Goal: Information Seeking & Learning: Learn about a topic

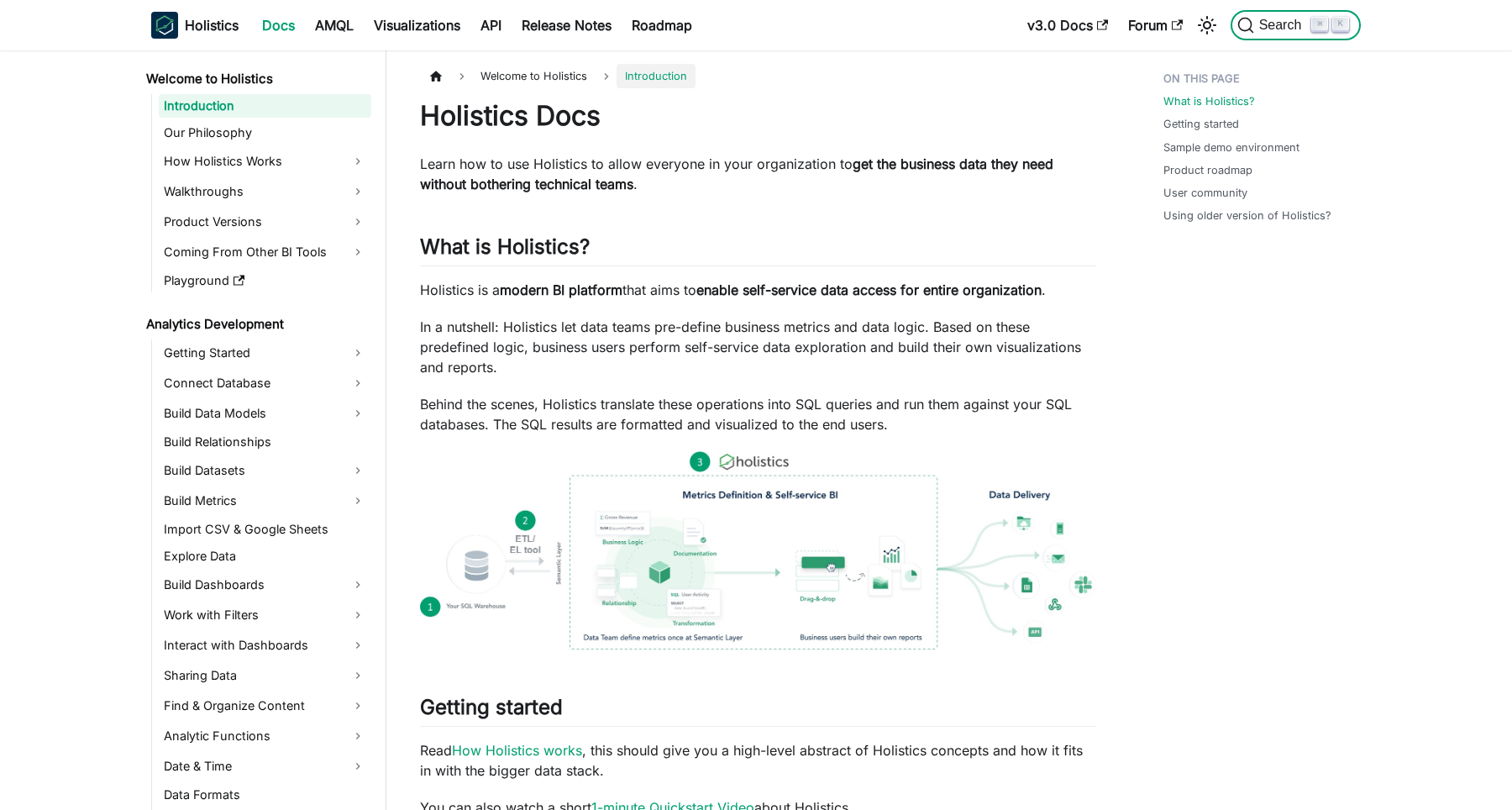
click at [1300, 27] on span "Search" at bounding box center [1283, 25] width 58 height 15
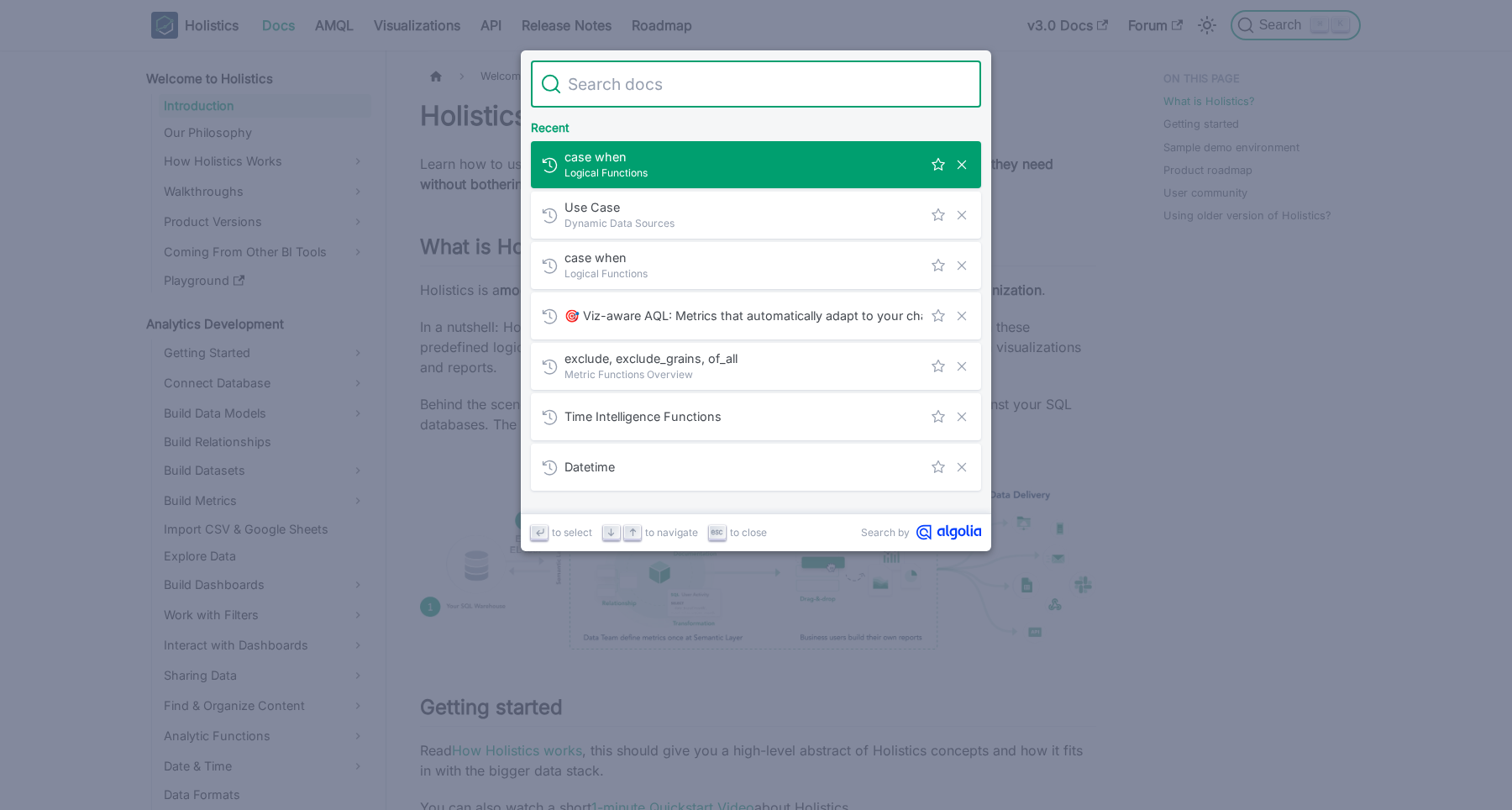
type input "nested aggregation"
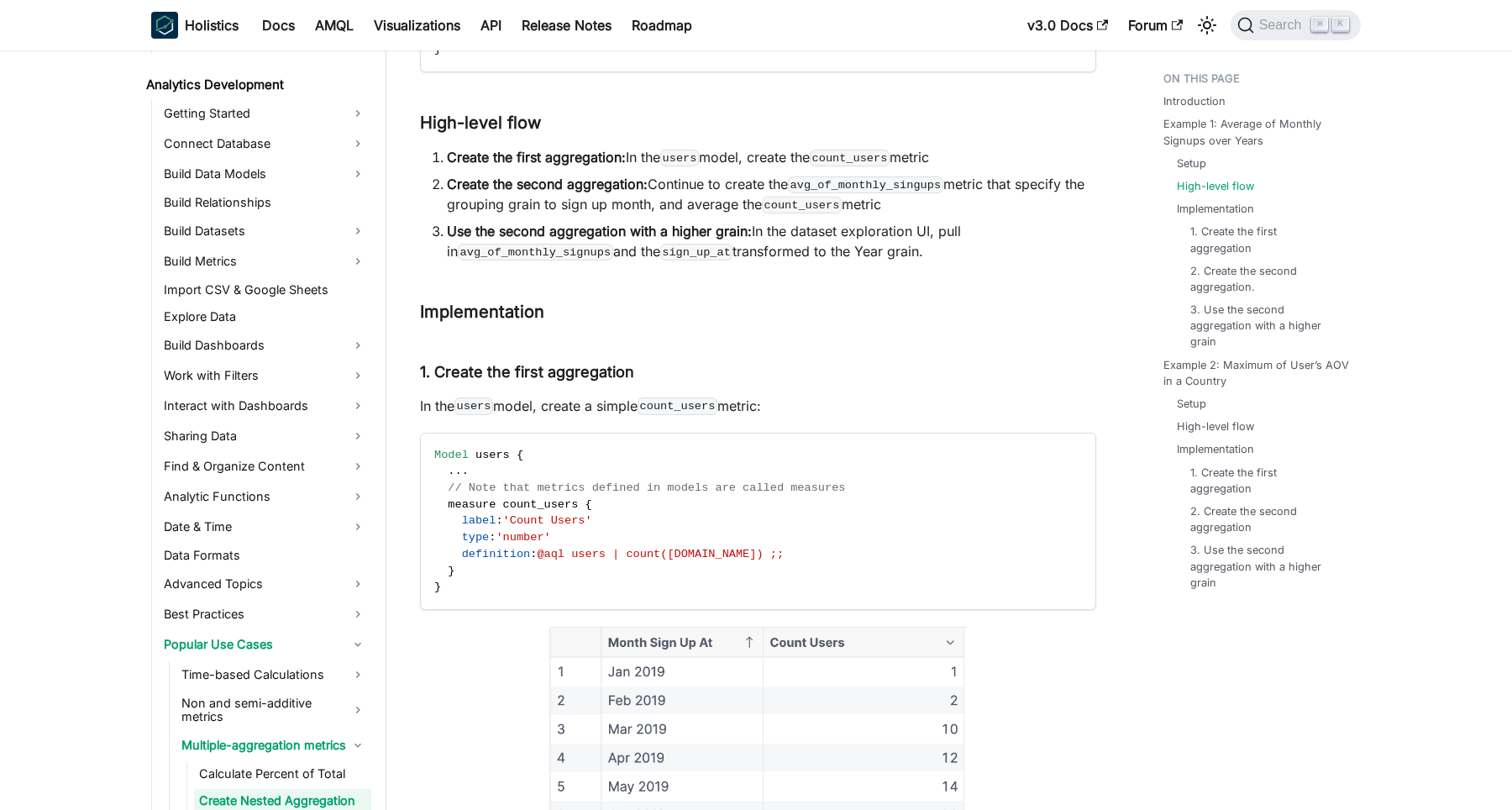
scroll to position [1083, 0]
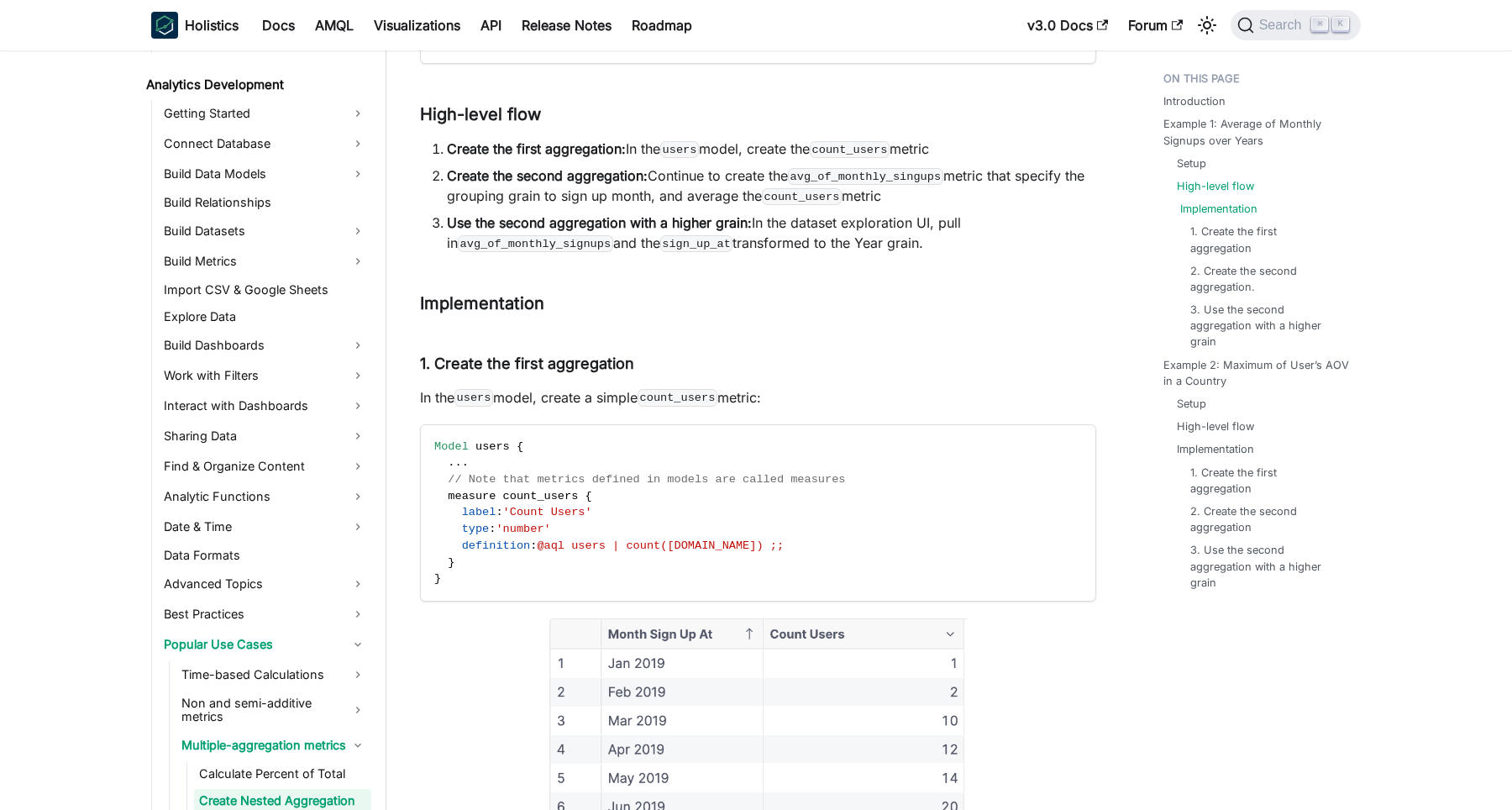
click at [1227, 205] on link "Implementation" at bounding box center [1218, 209] width 78 height 16
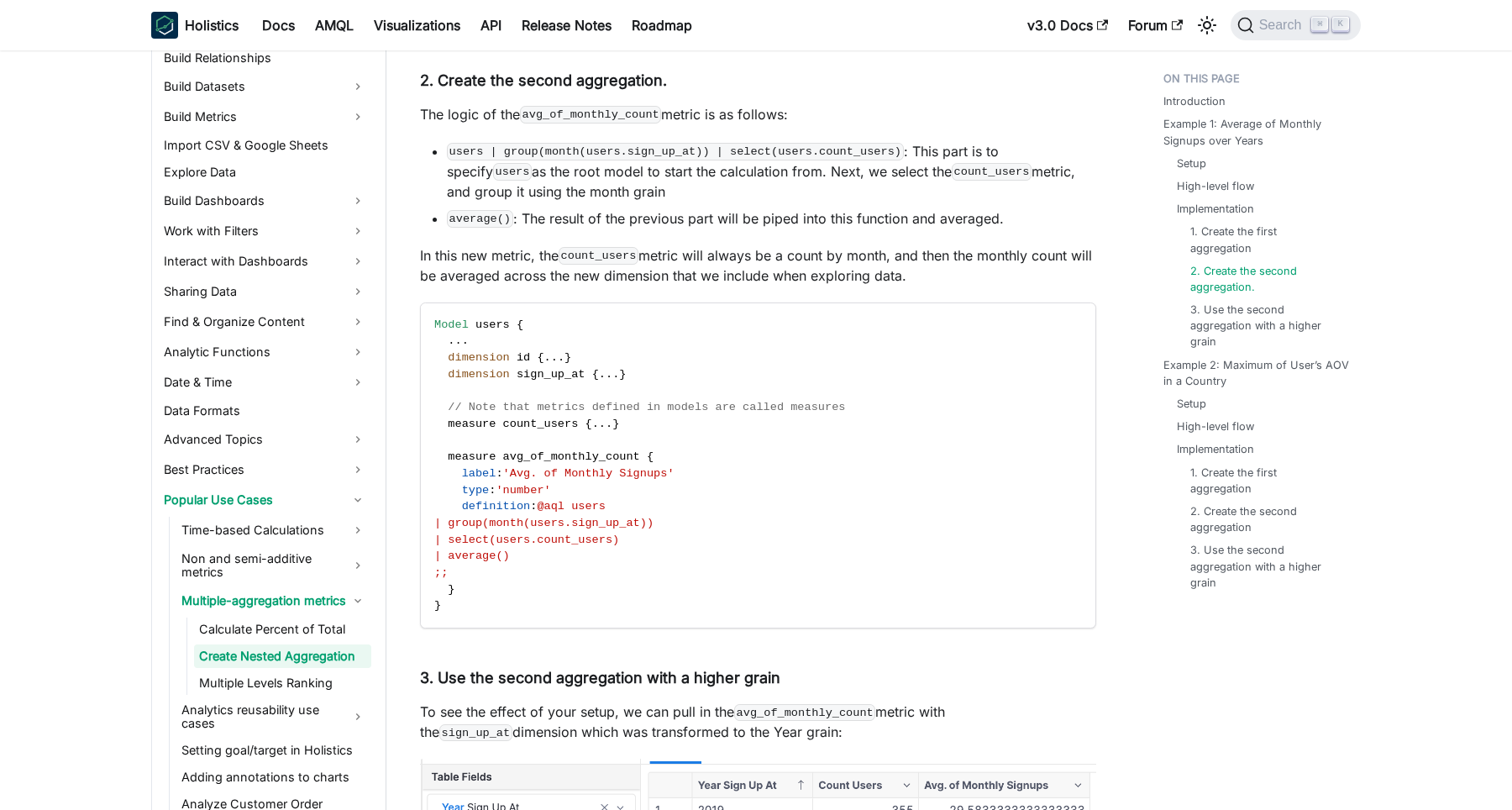
scroll to position [2135, 0]
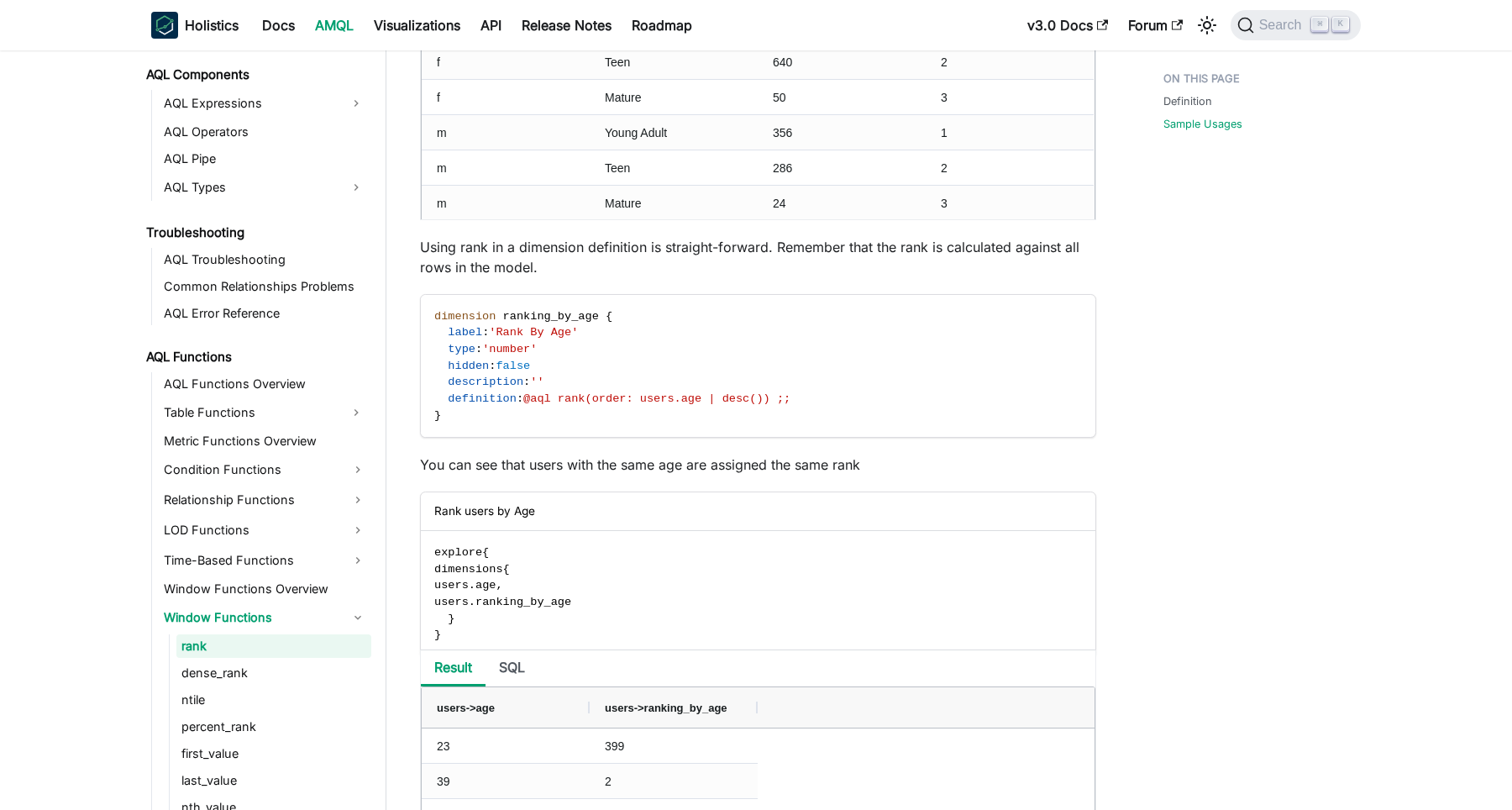
scroll to position [2030, 0]
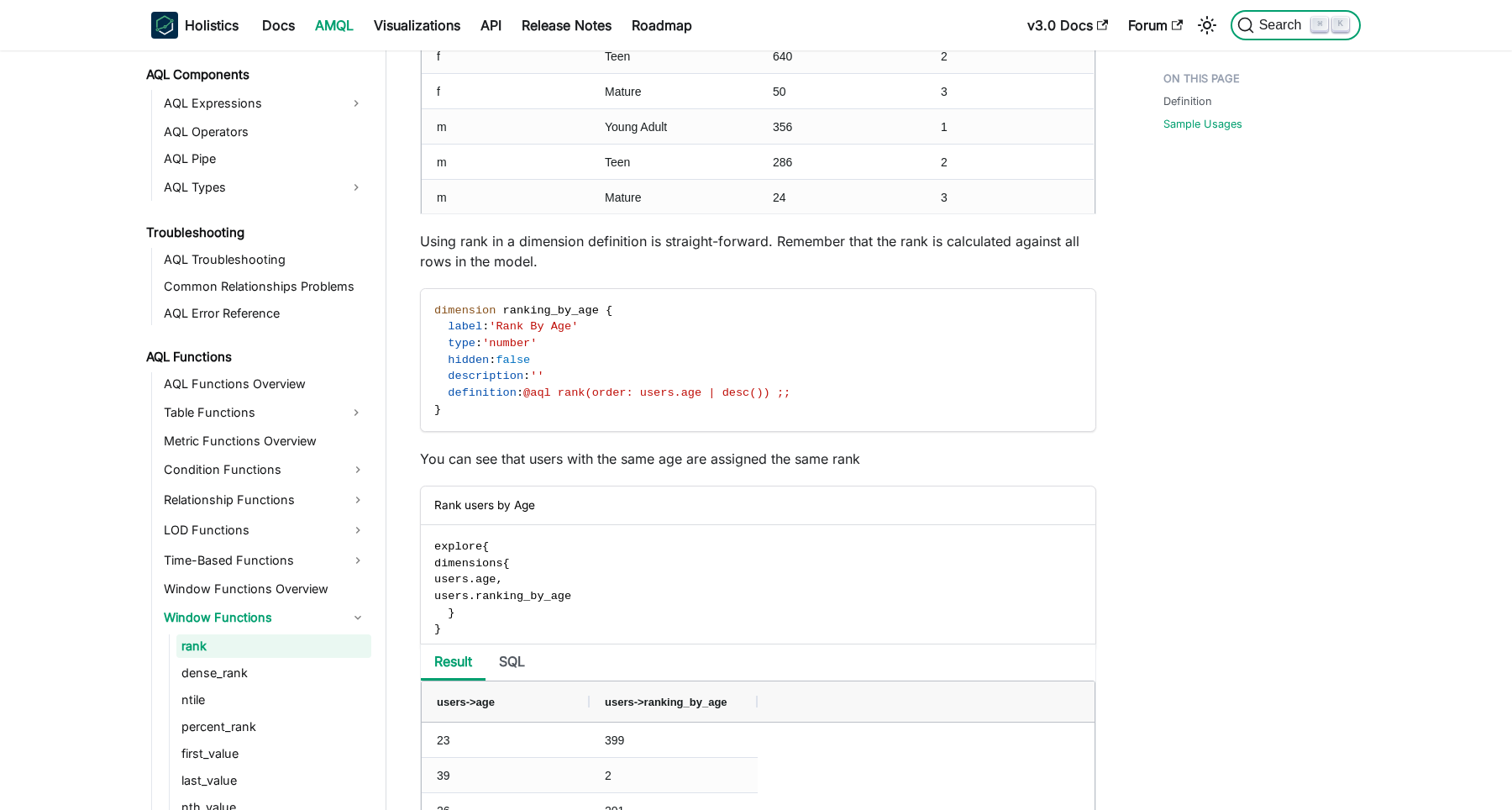
click at [1263, 23] on span "Search" at bounding box center [1283, 25] width 58 height 15
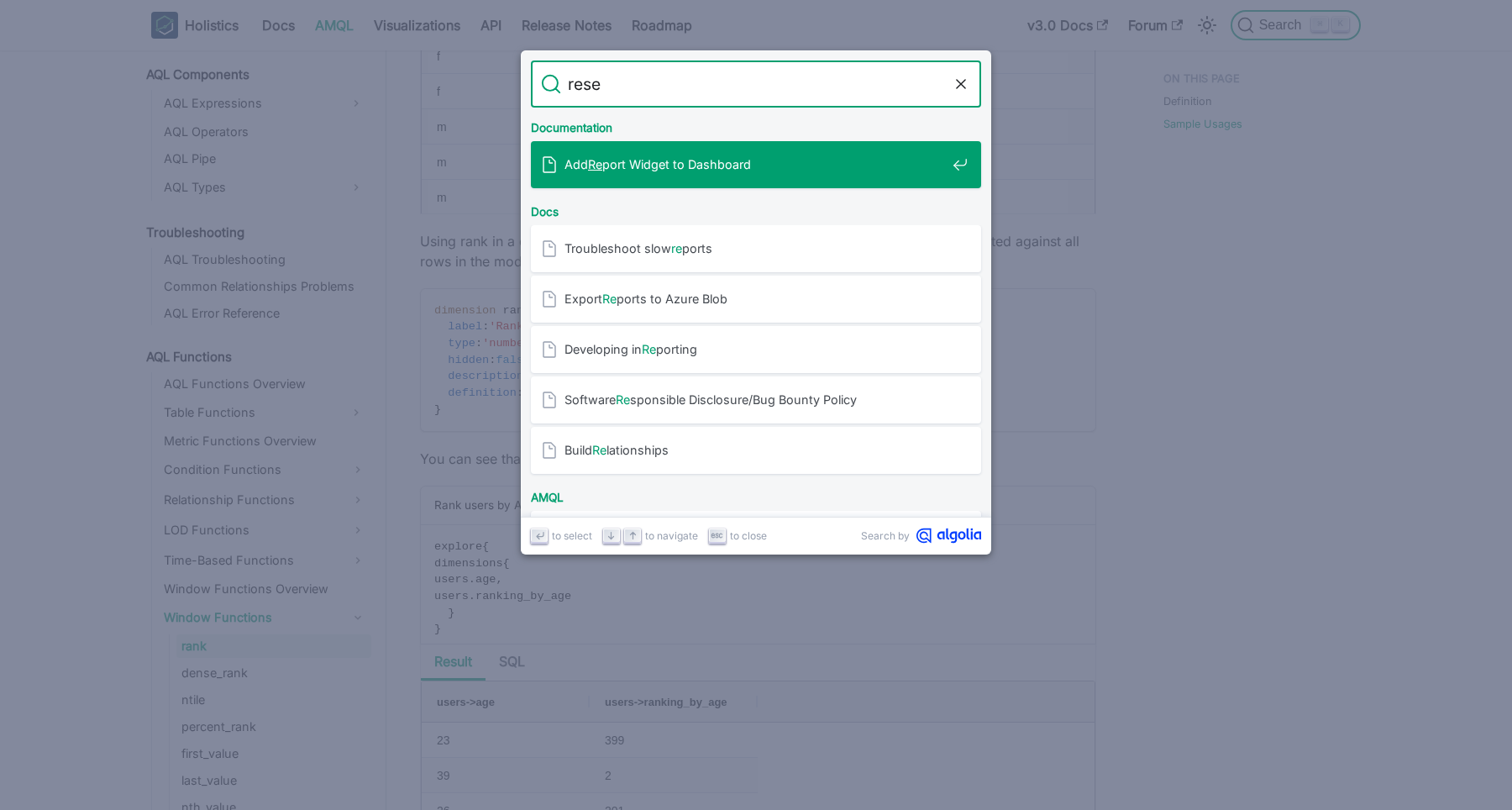
type input "reset"
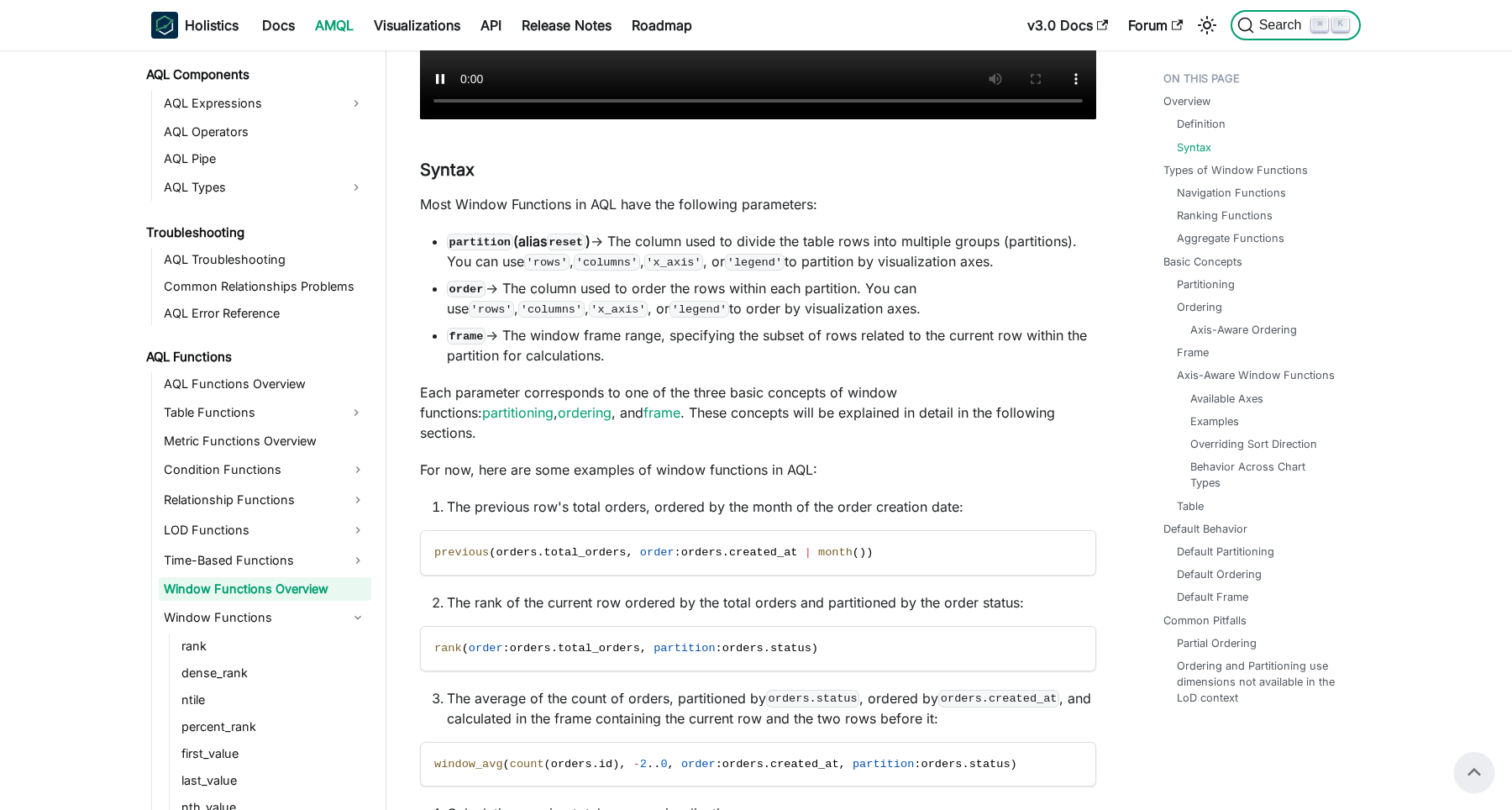
scroll to position [722, 0]
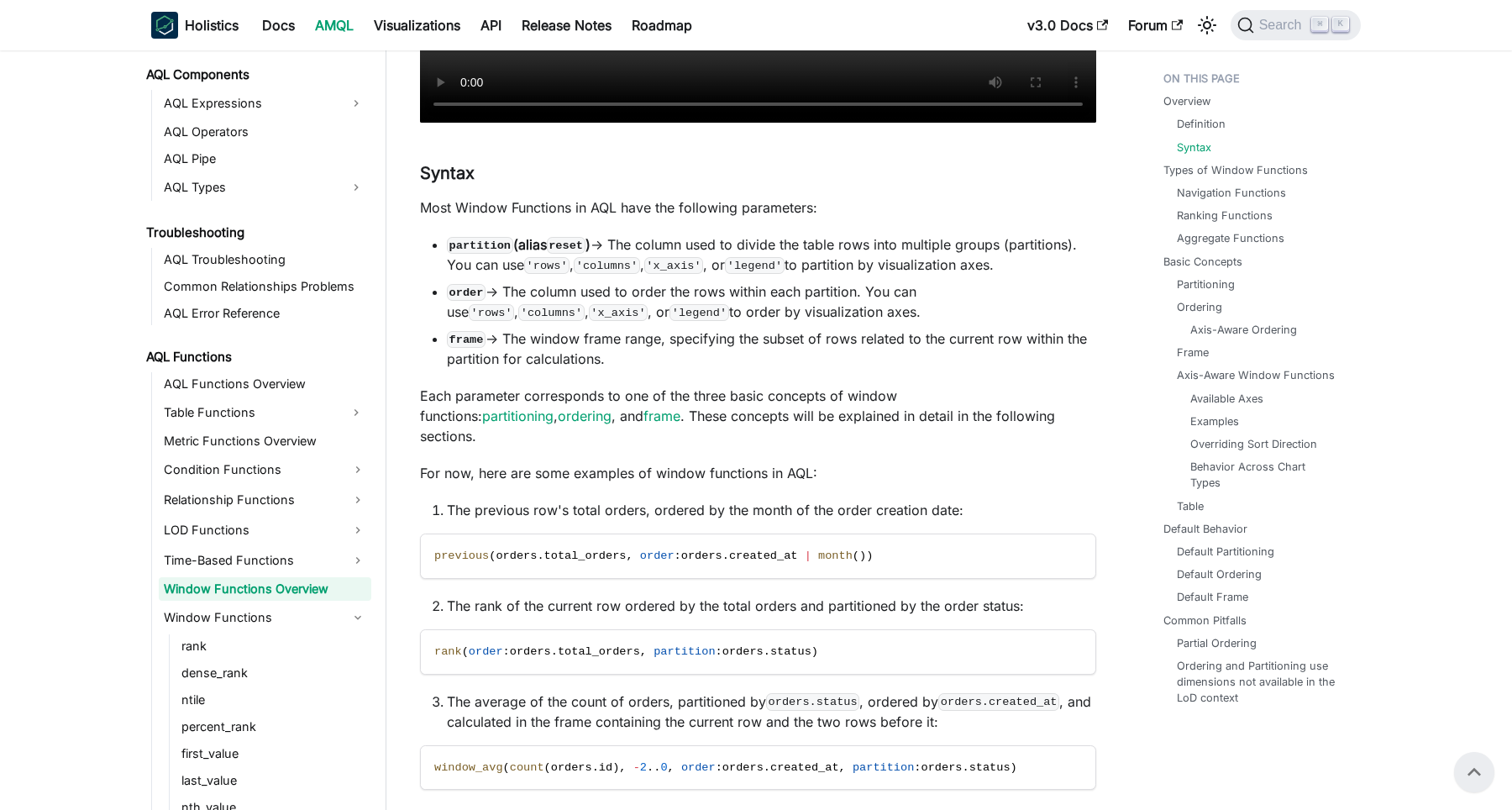
click at [577, 245] on code "reset" at bounding box center [566, 244] width 38 height 17
click at [673, 213] on p "Most Window Functions in AQL have the following parameters:" at bounding box center [758, 207] width 676 height 21
click at [742, 301] on li "order -> The column used to order the rows within each partition. You can use '…" at bounding box center [772, 301] width 650 height 40
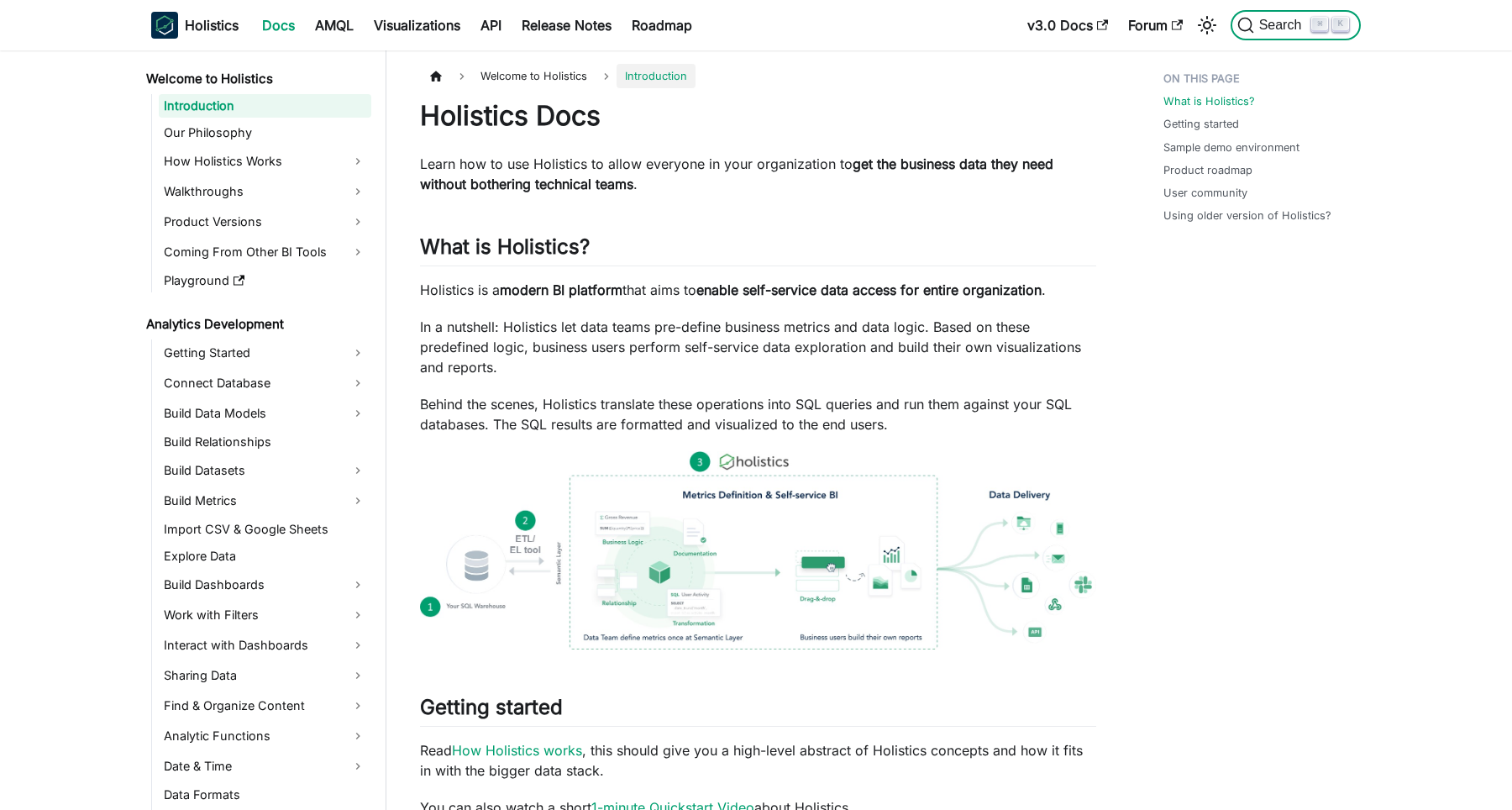
click at [1284, 26] on span "Search" at bounding box center [1283, 25] width 58 height 15
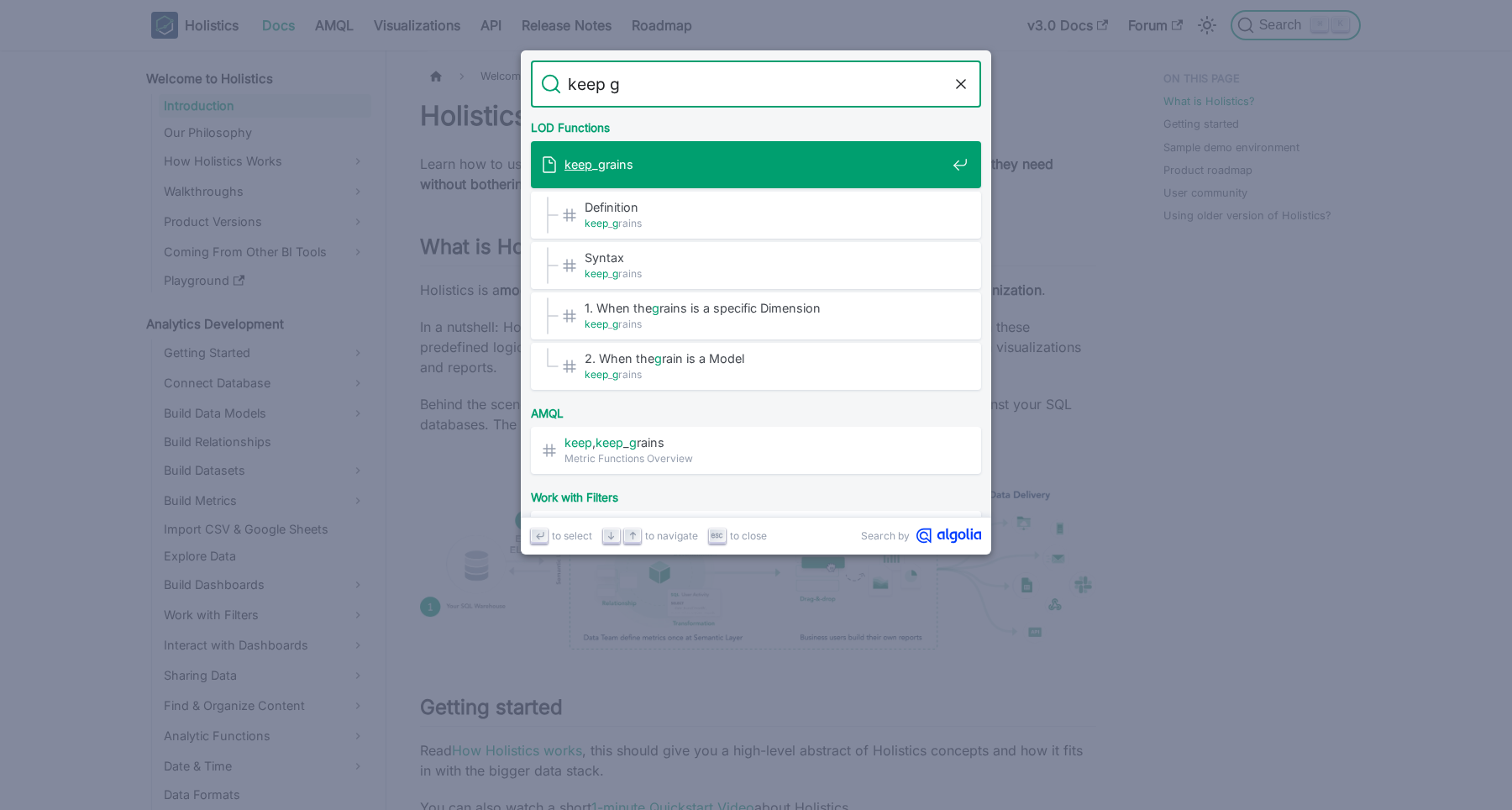
type input "keep gr"
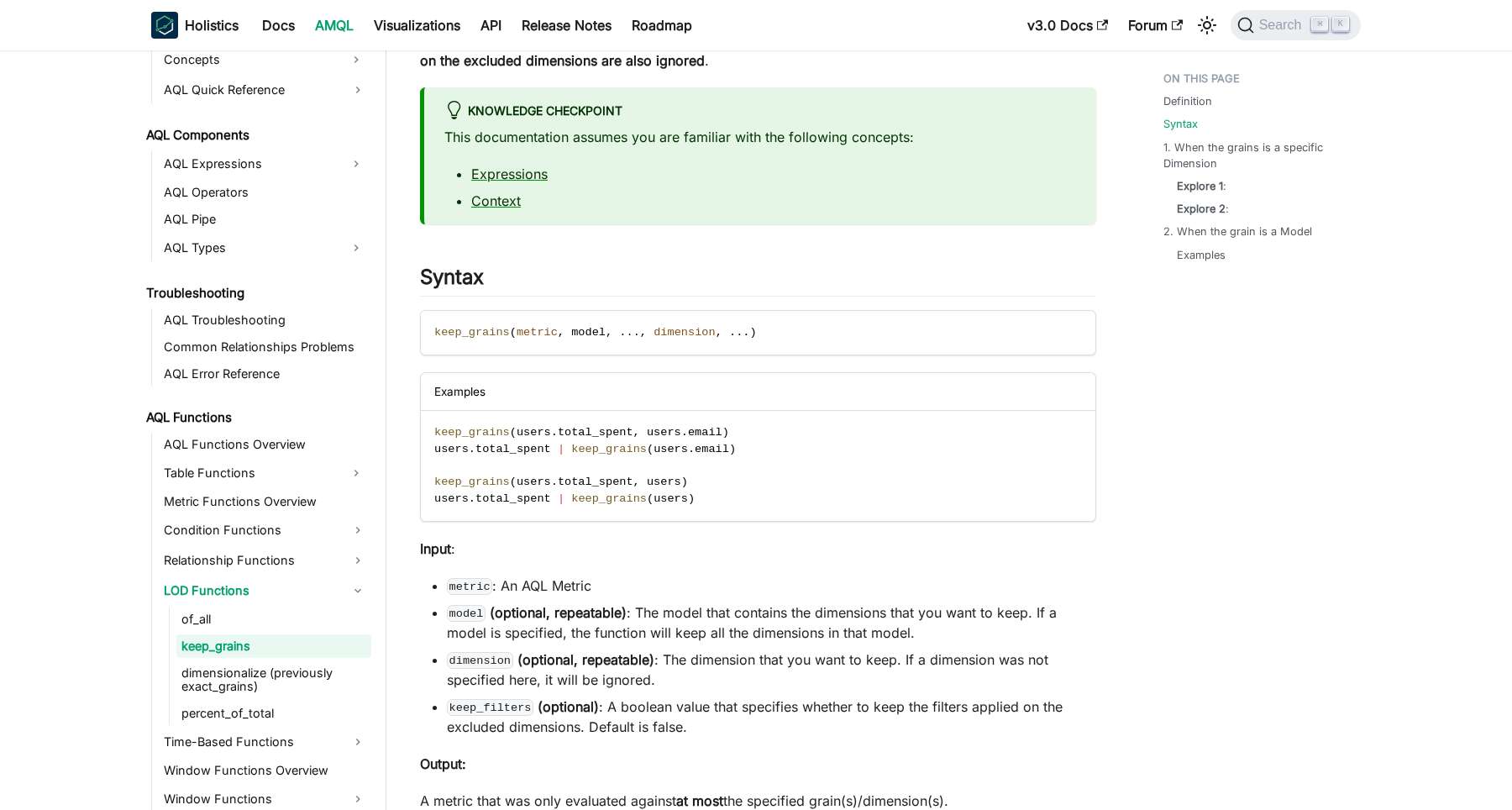
scroll to position [225, 0]
